Goal: Task Accomplishment & Management: Manage account settings

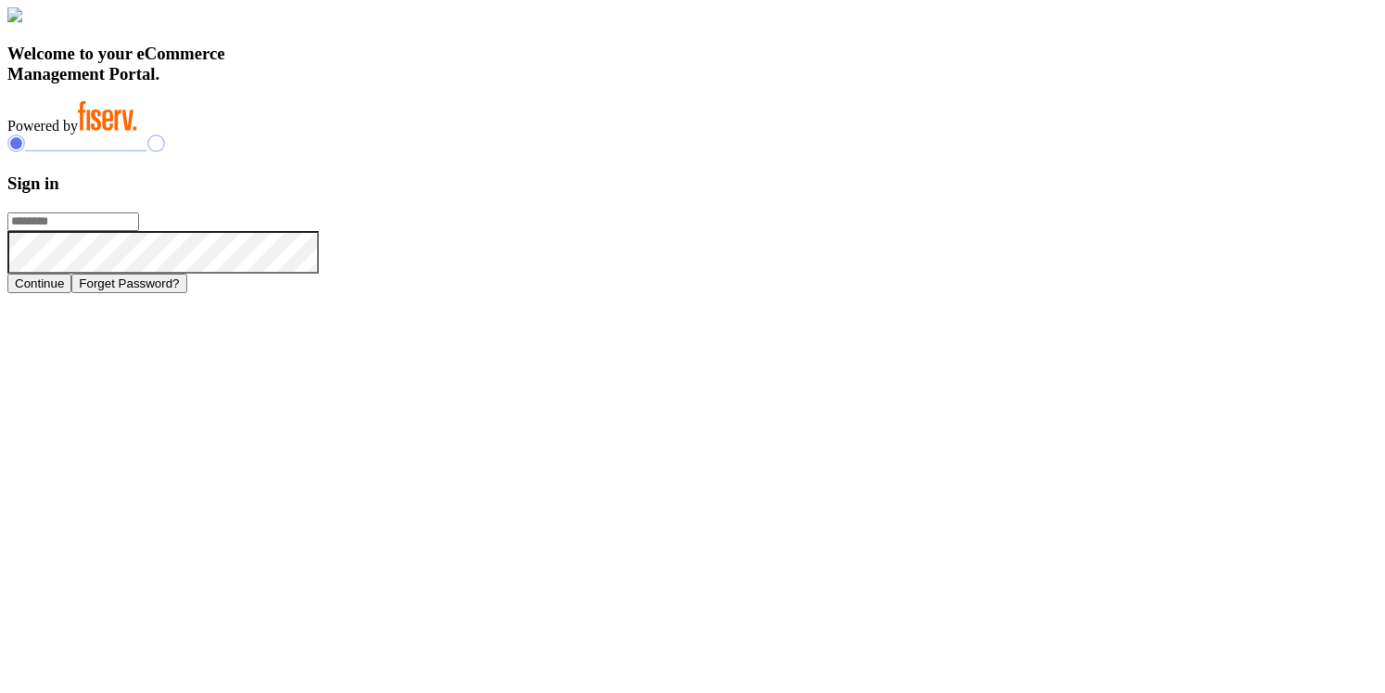
type input "**********"
click at [539, 84] on h3 "Welcome to your eCommerce Management Portal." at bounding box center [692, 64] width 1370 height 41
click at [584, 84] on h3 "Welcome to your eCommerce Management Portal." at bounding box center [692, 64] width 1370 height 41
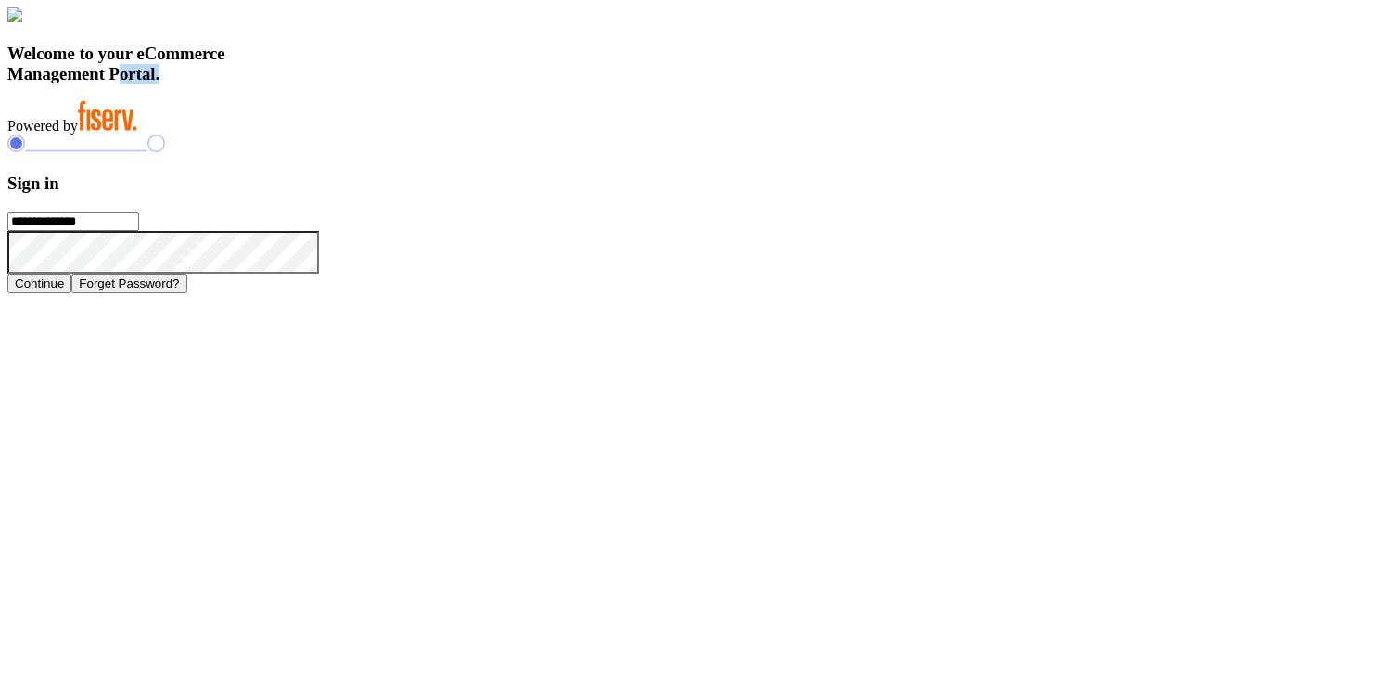
click at [584, 84] on h3 "Welcome to your eCommerce Management Portal." at bounding box center [692, 64] width 1370 height 41
click at [504, 84] on h3 "Welcome to your eCommerce Management Portal." at bounding box center [692, 64] width 1370 height 41
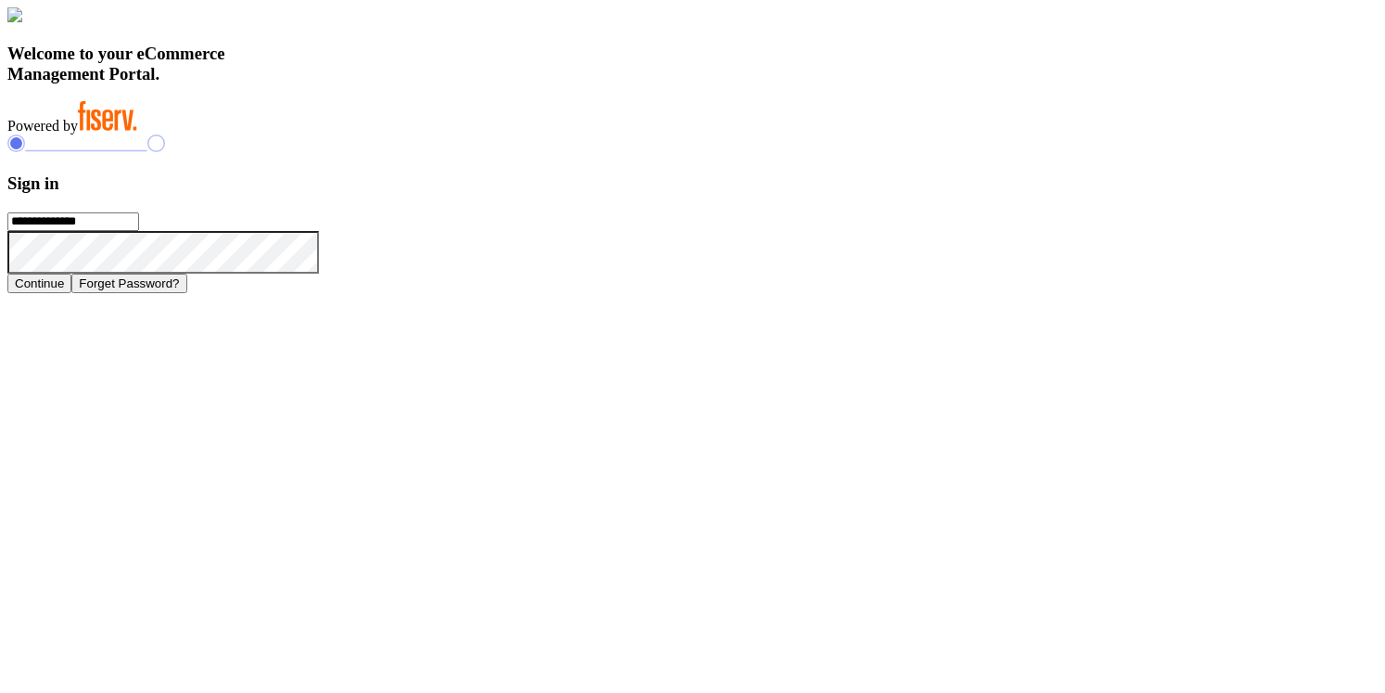
click at [503, 84] on h3 "Welcome to your eCommerce Management Portal." at bounding box center [692, 64] width 1370 height 41
click at [78, 134] on span "Powered by" at bounding box center [42, 126] width 70 height 16
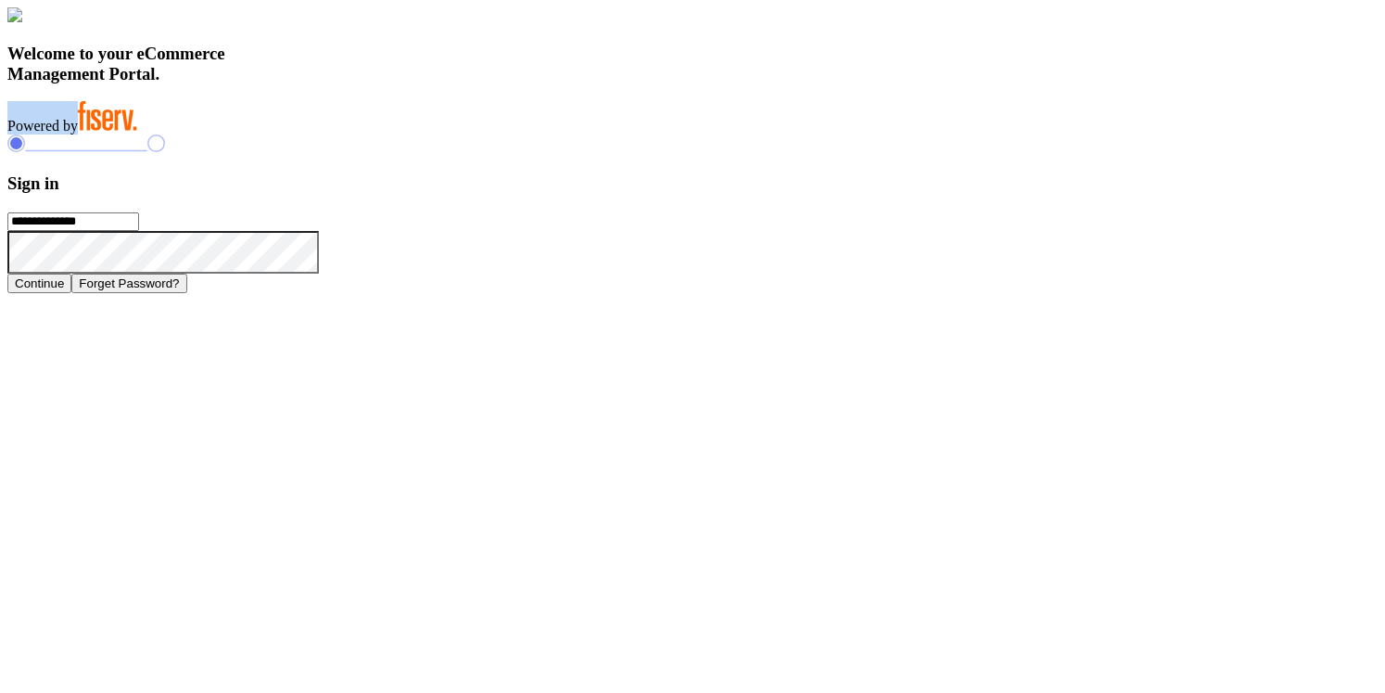
click at [78, 134] on span "Powered by" at bounding box center [42, 126] width 70 height 16
click at [985, 194] on h3 "Sign in" at bounding box center [692, 183] width 1370 height 20
click at [139, 231] on input "**********" at bounding box center [73, 221] width 132 height 19
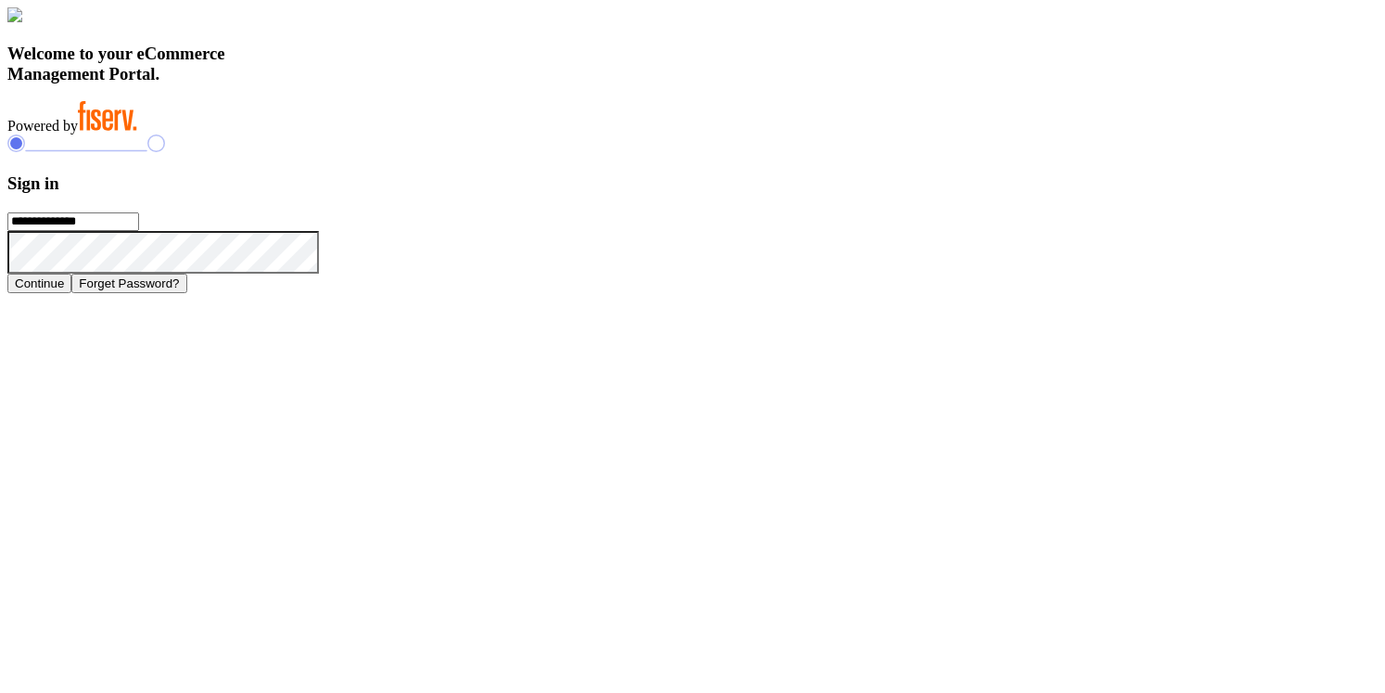
click at [139, 231] on input "**********" at bounding box center [73, 221] width 132 height 19
click at [990, 194] on h3 "Sign in" at bounding box center [692, 183] width 1370 height 20
click at [501, 84] on h3 "Welcome to your eCommerce Management Portal." at bounding box center [692, 64] width 1370 height 41
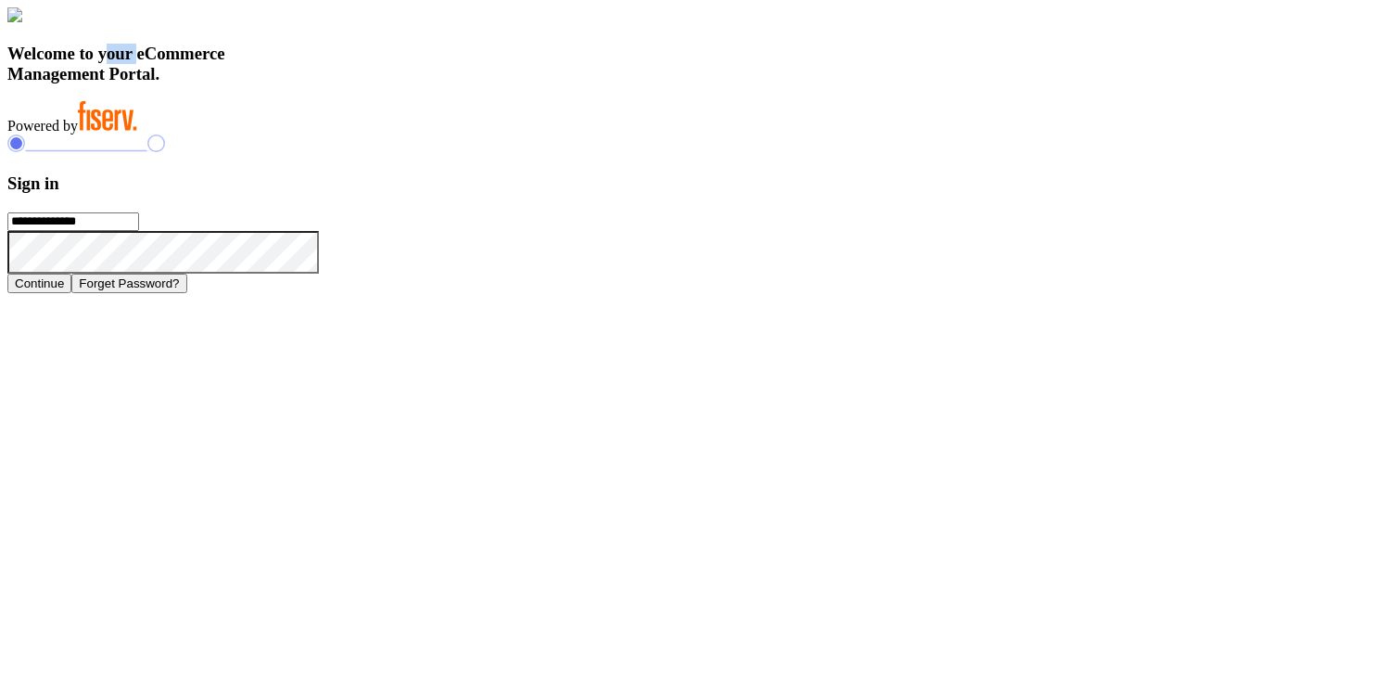
click at [501, 84] on h3 "Welcome to your eCommerce Management Portal." at bounding box center [692, 64] width 1370 height 41
click at [489, 84] on h3 "Welcome to your eCommerce Management Portal." at bounding box center [692, 64] width 1370 height 41
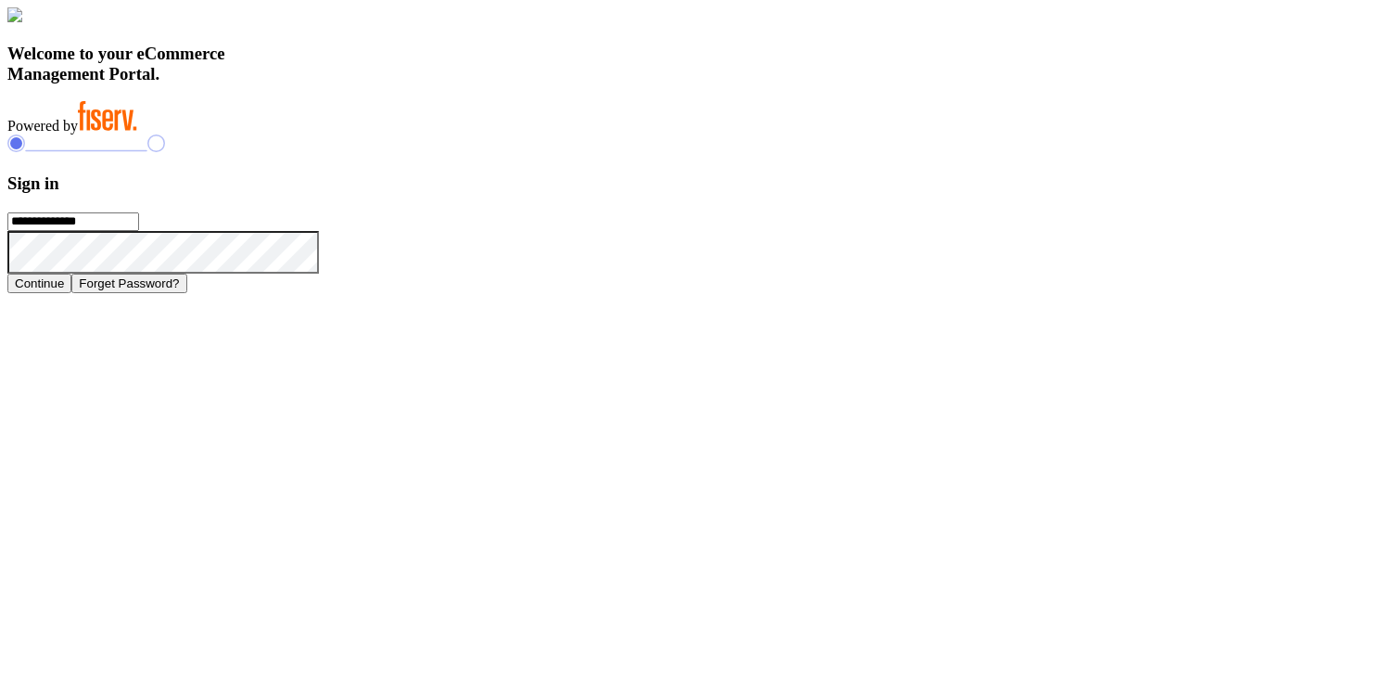
click at [78, 134] on span "Powered by" at bounding box center [42, 126] width 70 height 16
click at [982, 194] on h3 "Sign in" at bounding box center [692, 183] width 1370 height 20
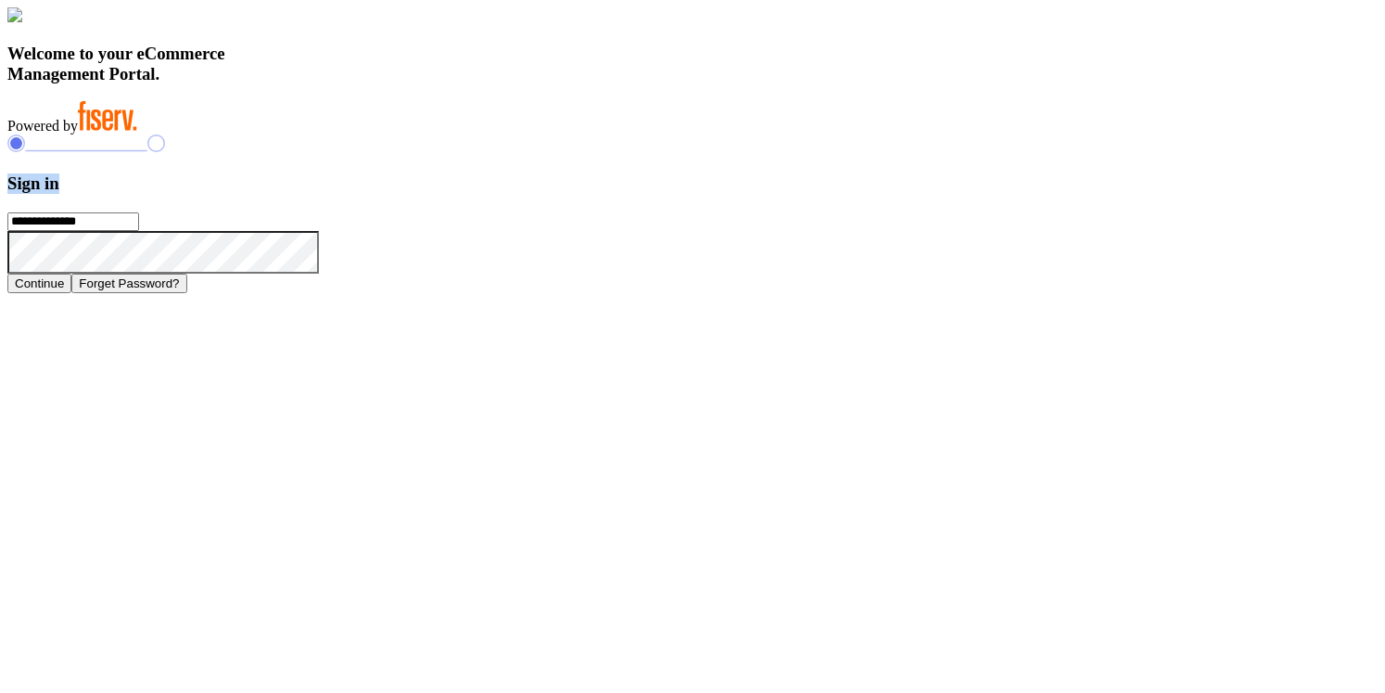
click at [982, 194] on h3 "Sign in" at bounding box center [692, 183] width 1370 height 20
click at [492, 84] on h3 "Welcome to your eCommerce Management Portal." at bounding box center [692, 64] width 1370 height 41
click at [486, 84] on h3 "Welcome to your eCommerce Management Portal." at bounding box center [692, 64] width 1370 height 41
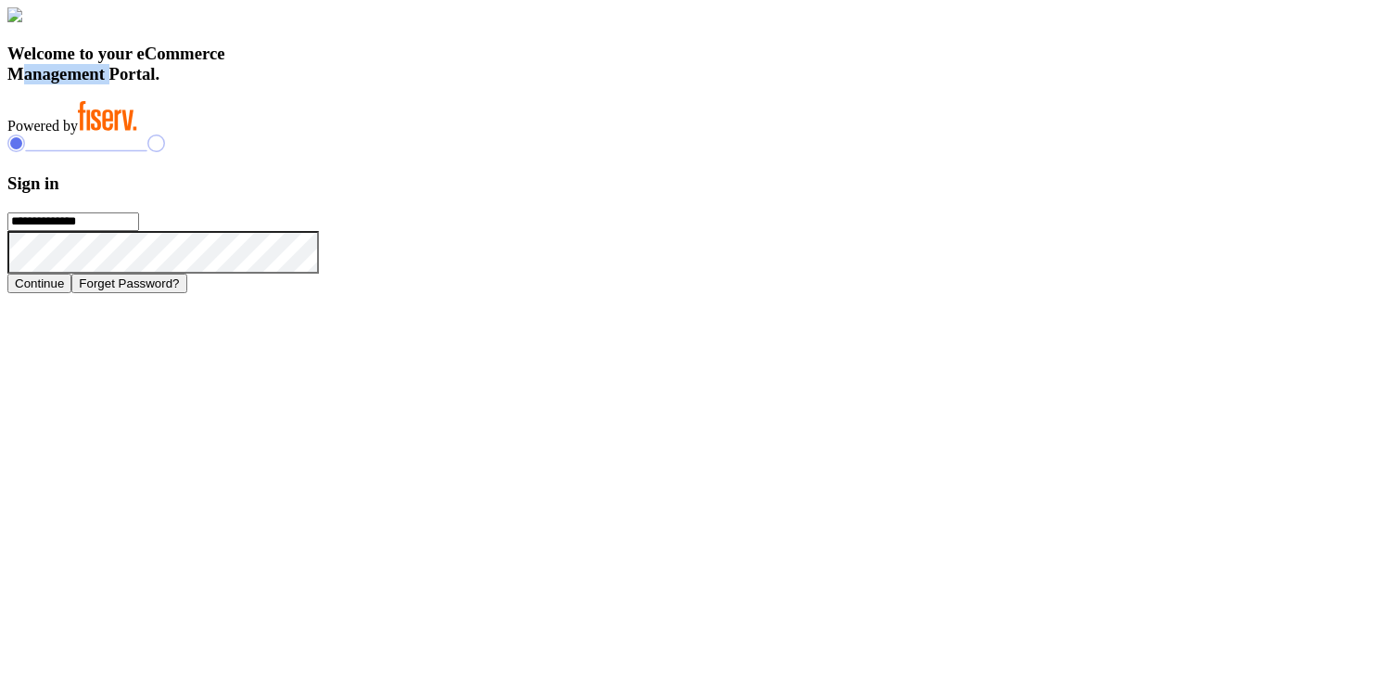
click at [486, 84] on h3 "Welcome to your eCommerce Management Portal." at bounding box center [692, 64] width 1370 height 41
click at [78, 134] on span "Powered by" at bounding box center [42, 126] width 70 height 16
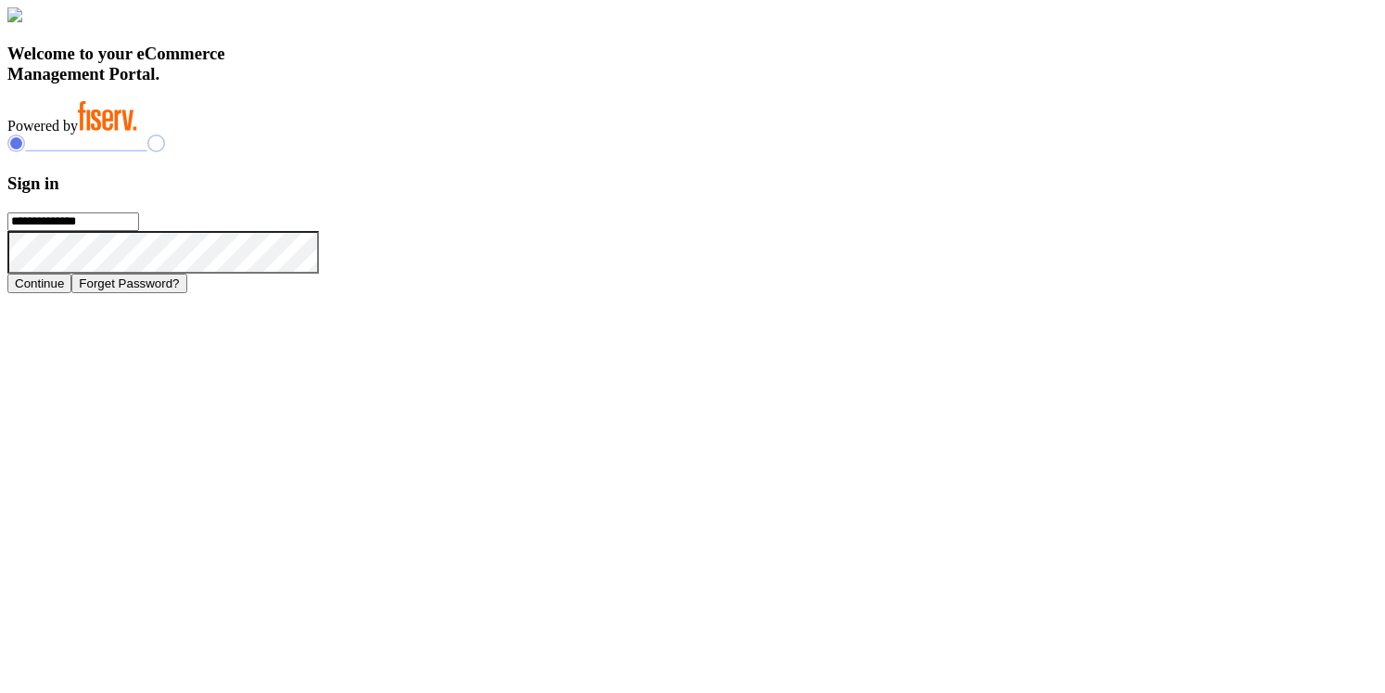
click at [985, 194] on h3 "Sign in" at bounding box center [692, 183] width 1370 height 20
click at [457, 84] on h3 "Welcome to your eCommerce Management Portal." at bounding box center [692, 64] width 1370 height 41
click at [771, 134] on div "Welcome to your eCommerce Management Portal. Powered by" at bounding box center [692, 70] width 1370 height 127
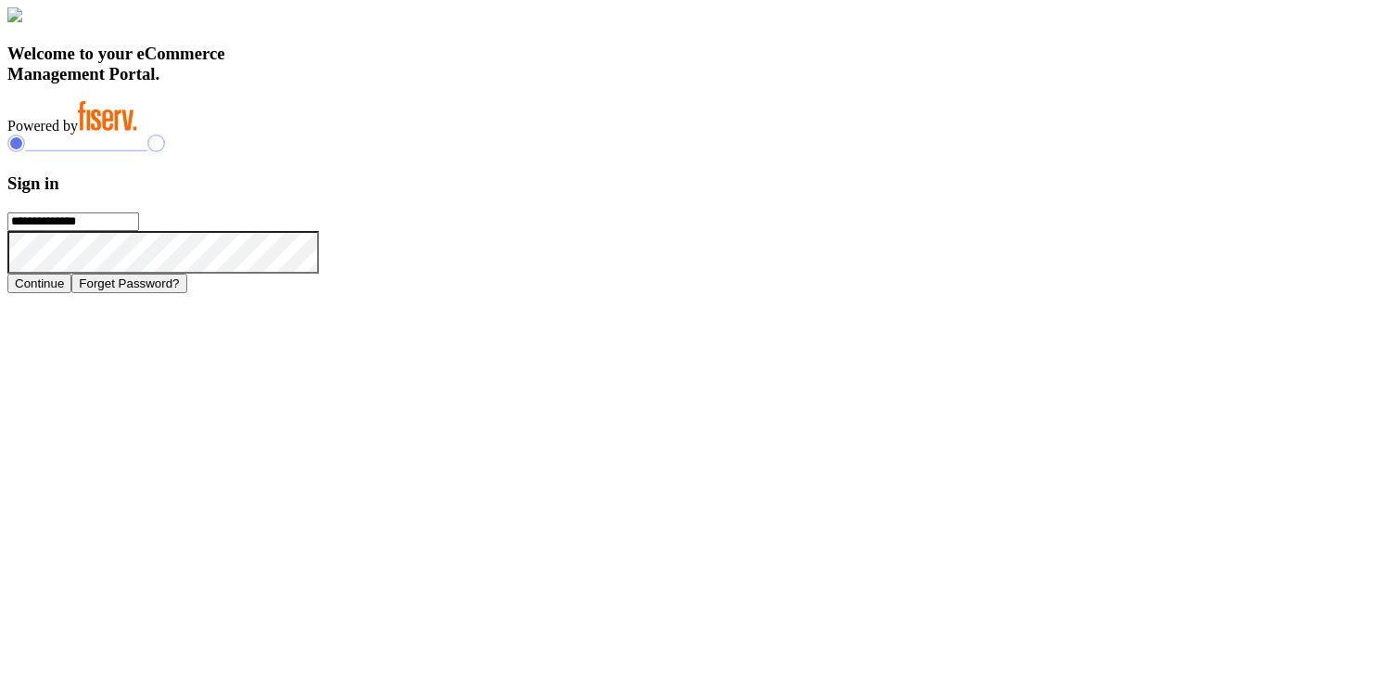
click at [71, 293] on button "Continue" at bounding box center [39, 283] width 64 height 19
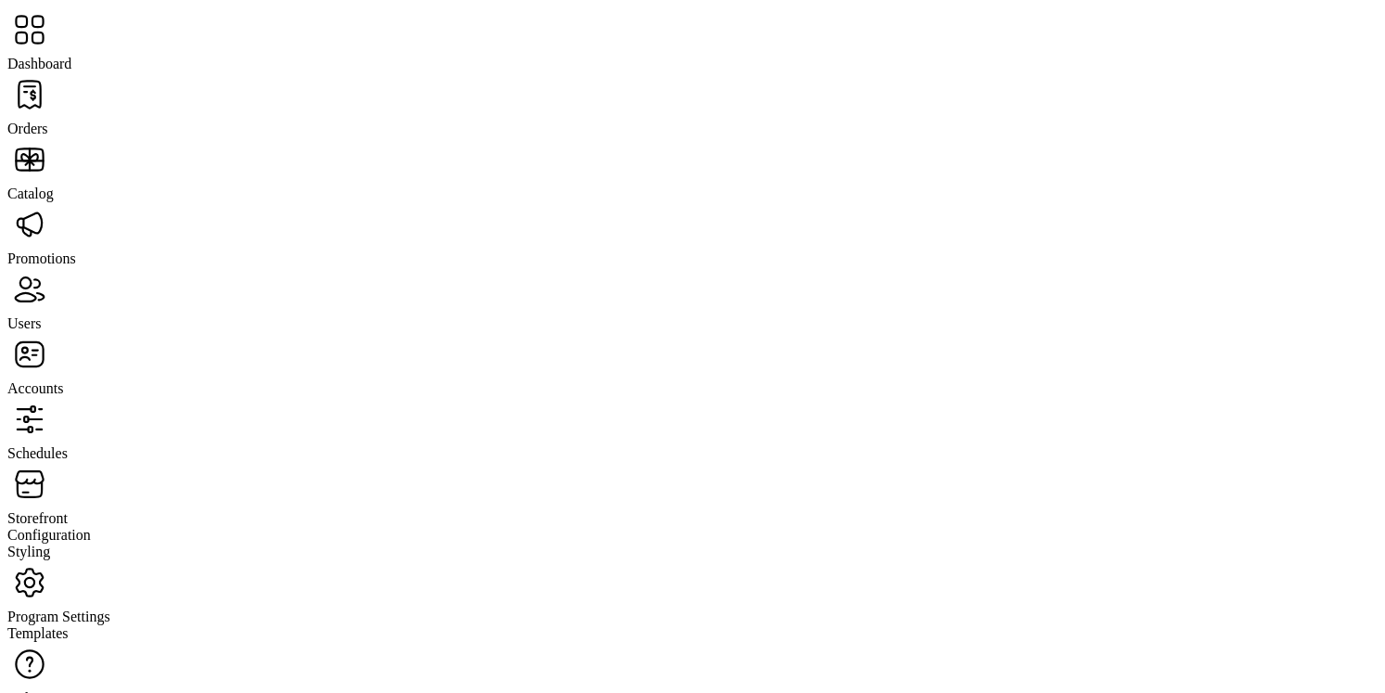
click at [48, 121] on span "Orders" at bounding box center [27, 129] width 41 height 16
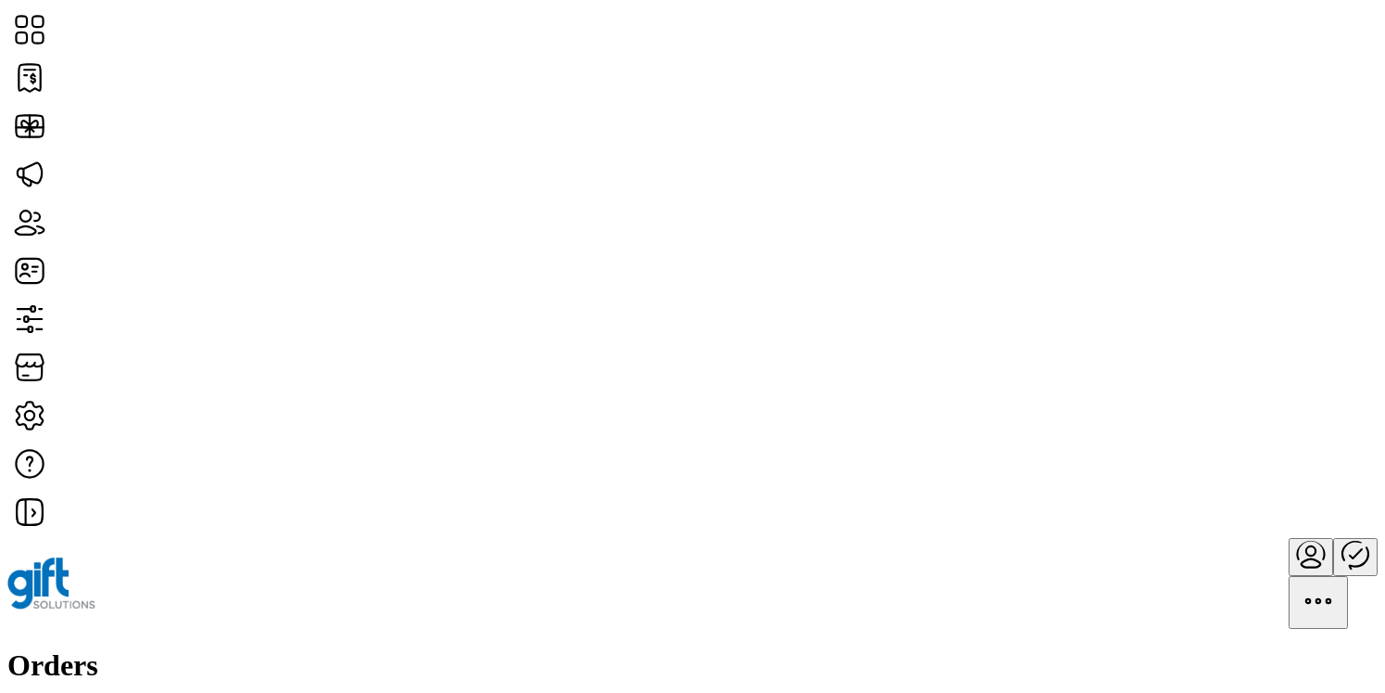
click at [678, 648] on div "Orders Filter Focused All Orders" at bounding box center [692, 703] width 1370 height 111
click at [1241, 356] on span "View Details" at bounding box center [1202, 348] width 77 height 15
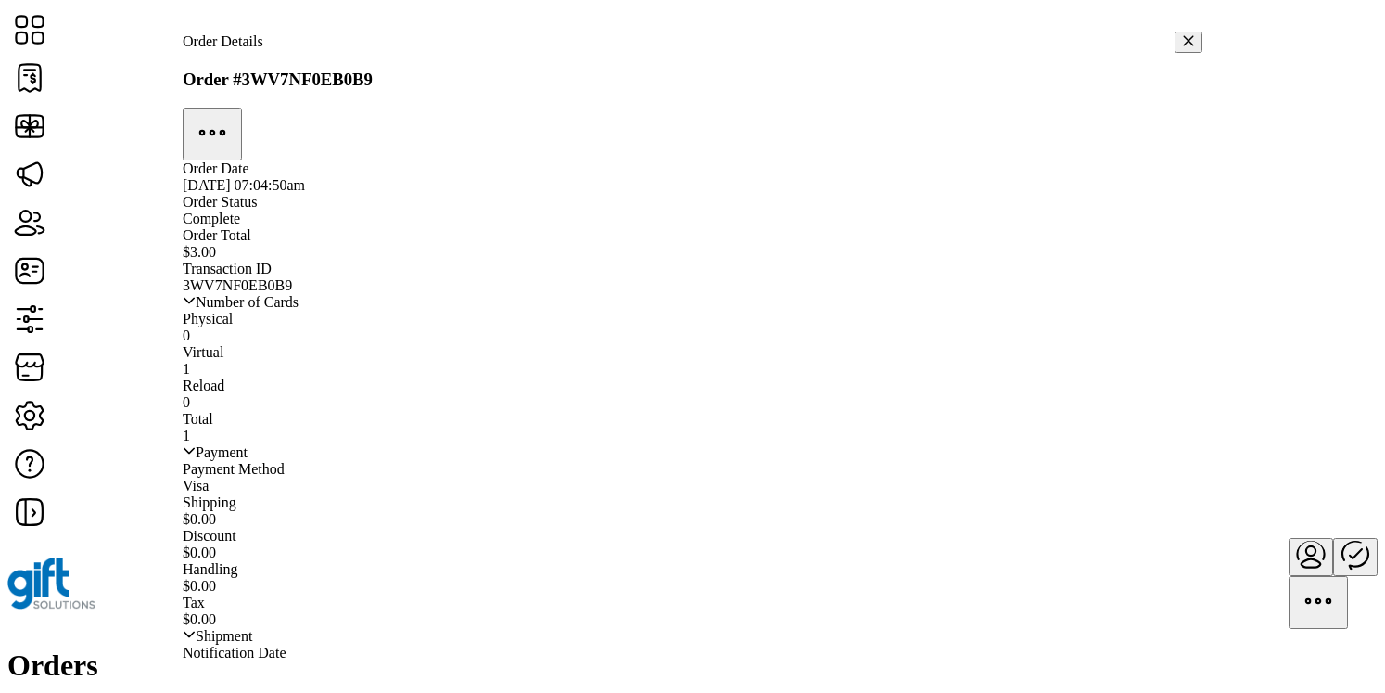
click at [1182, 34] on icon "button" at bounding box center [1188, 40] width 13 height 13
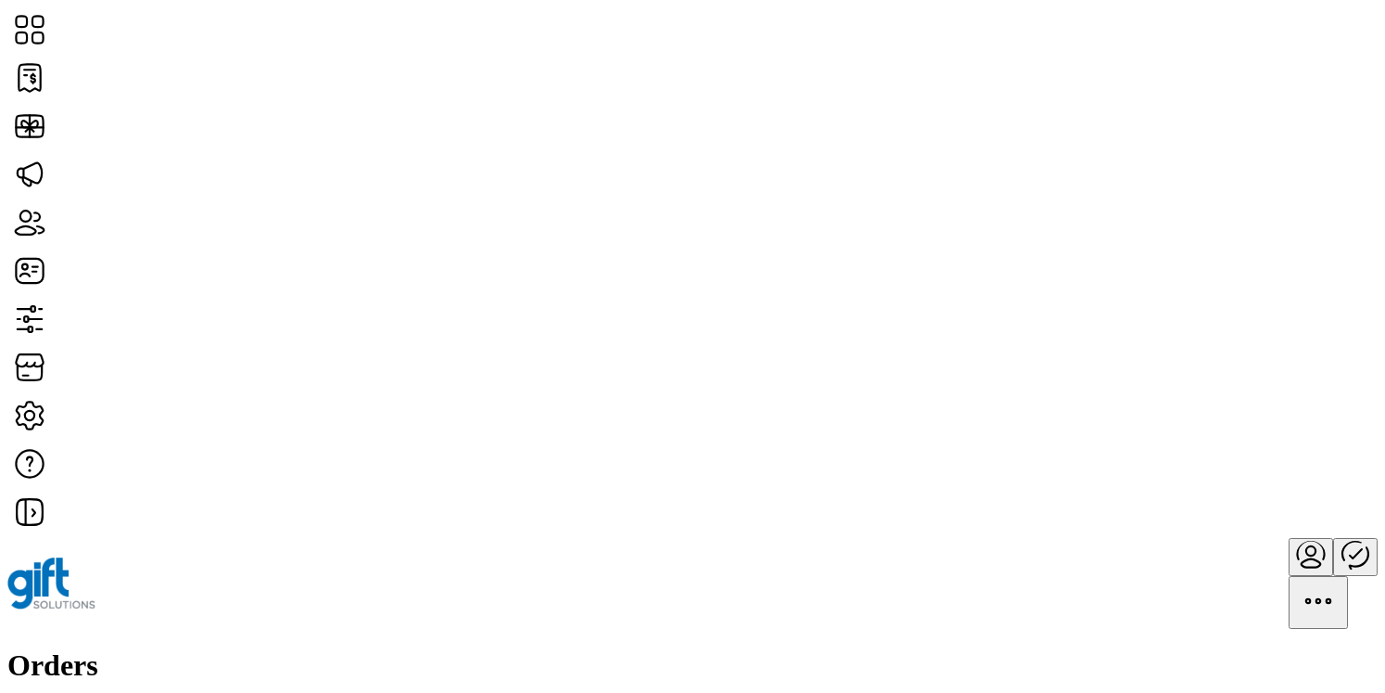
click at [1241, 495] on span "View Details" at bounding box center [1202, 487] width 77 height 15
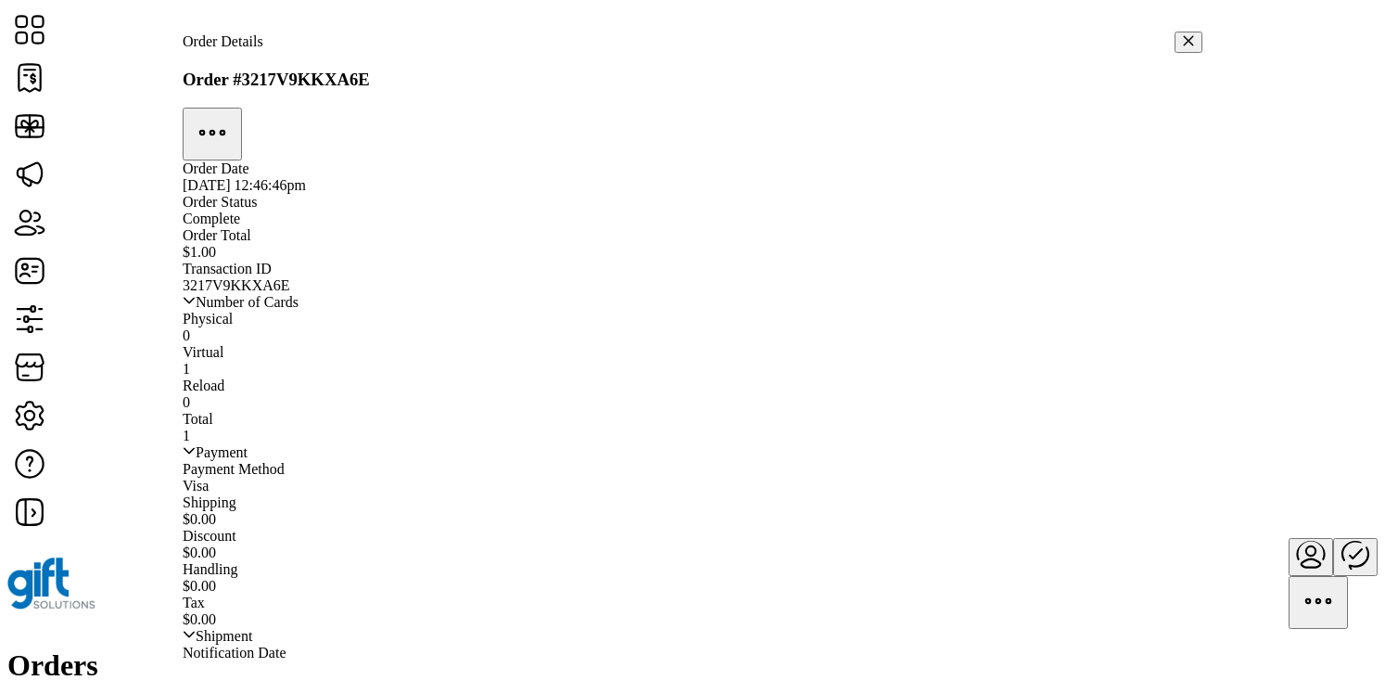
click at [1182, 34] on icon "button" at bounding box center [1188, 40] width 13 height 13
